Goal: Browse casually

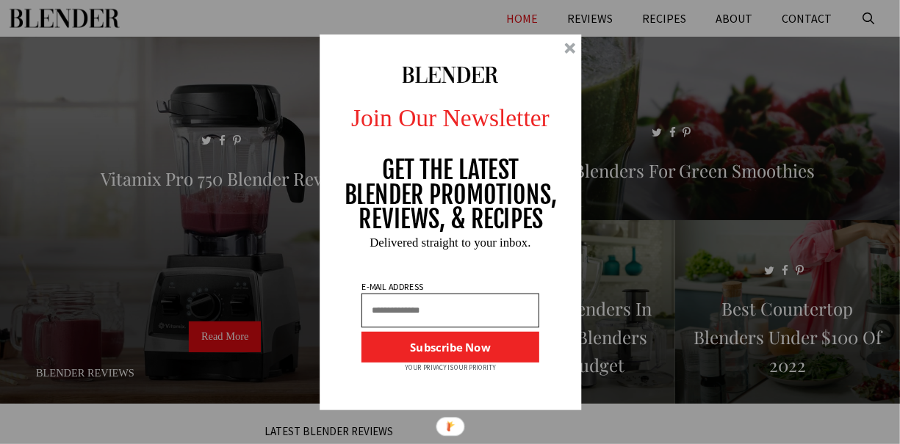
click at [563, 59] on div at bounding box center [450, 223] width 262 height 376
click at [568, 39] on div at bounding box center [450, 223] width 262 height 376
click at [565, 55] on div at bounding box center [450, 223] width 262 height 376
click at [563, 49] on div at bounding box center [450, 223] width 262 height 376
click at [565, 48] on div at bounding box center [569, 48] width 11 height 11
